Goal: Task Accomplishment & Management: Use online tool/utility

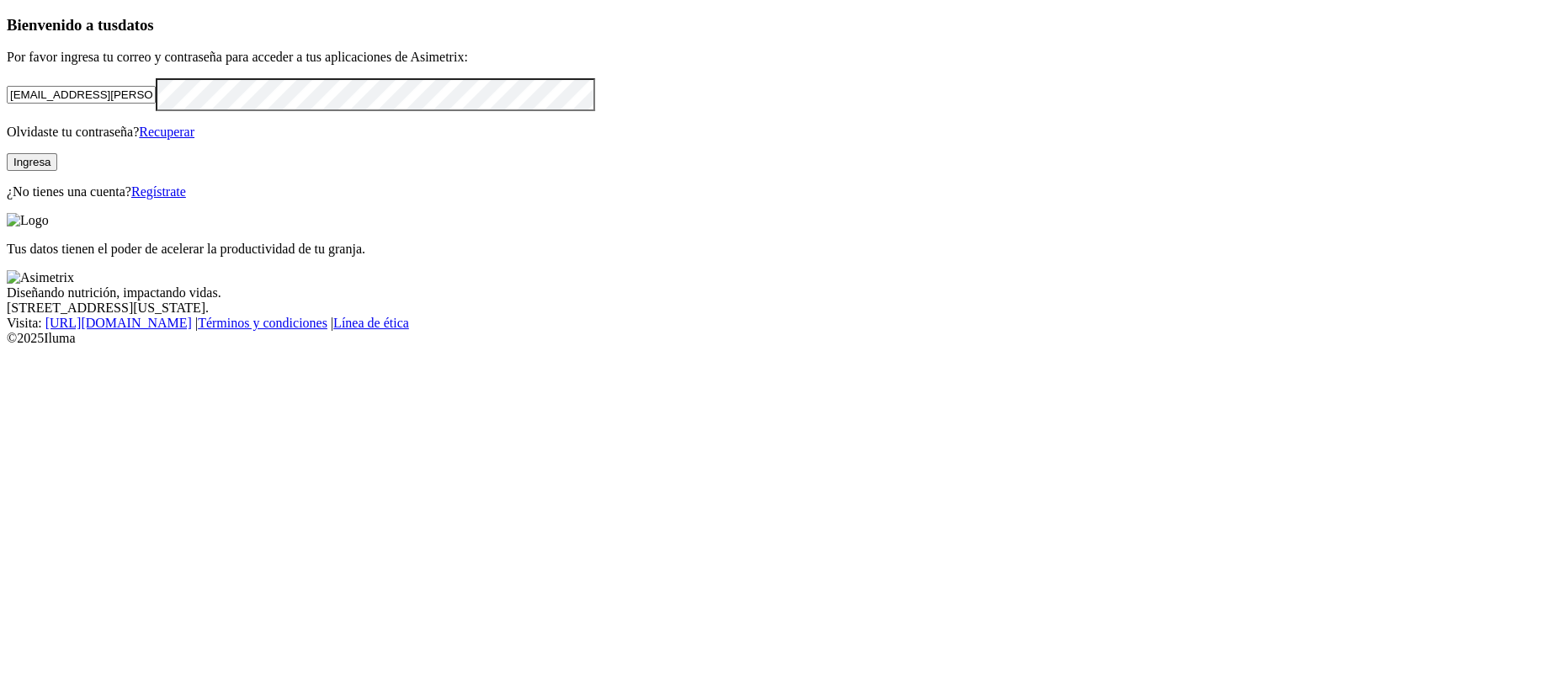
click at [57, 170] on button "Ingresa" at bounding box center [32, 162] width 50 height 17
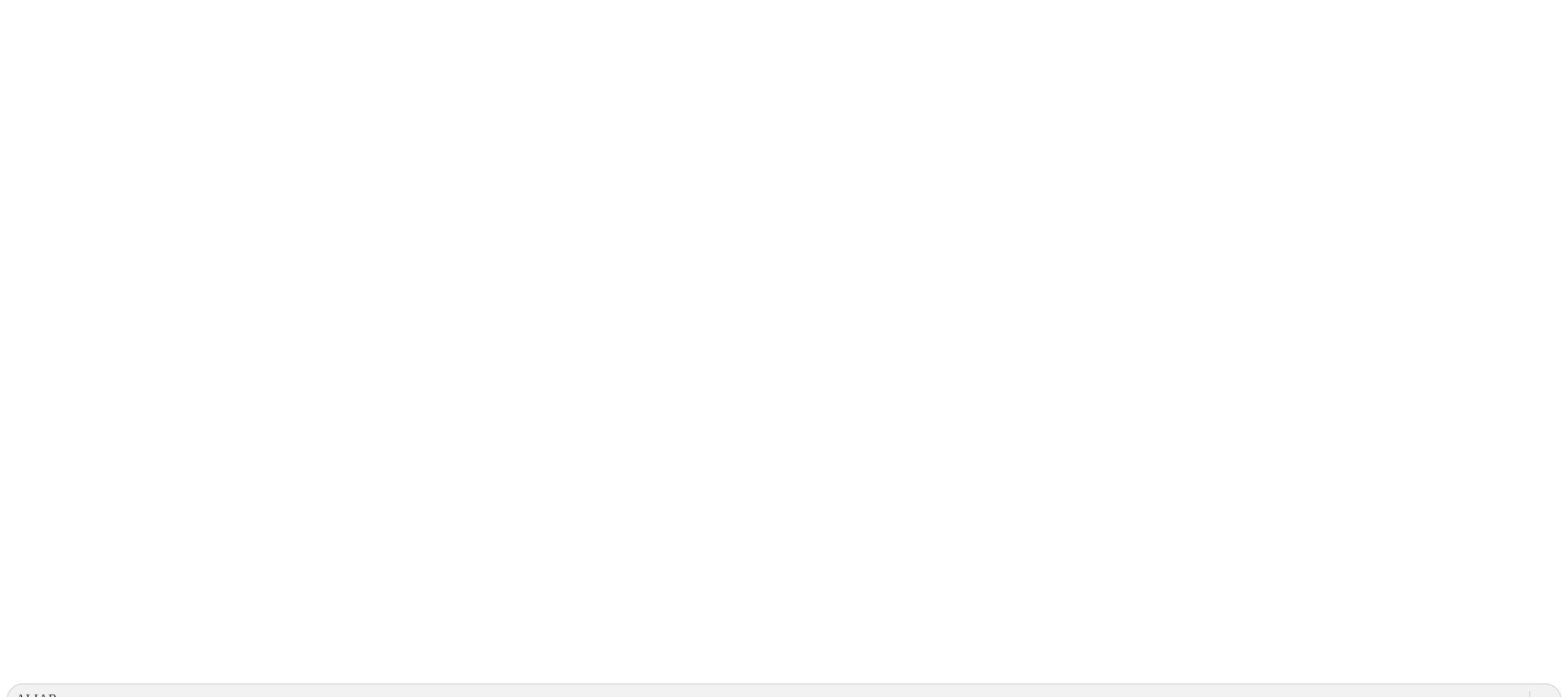
click at [28, 40] on icon at bounding box center [33, 343] width 52 height 673
